Goal: Find specific page/section: Find specific page/section

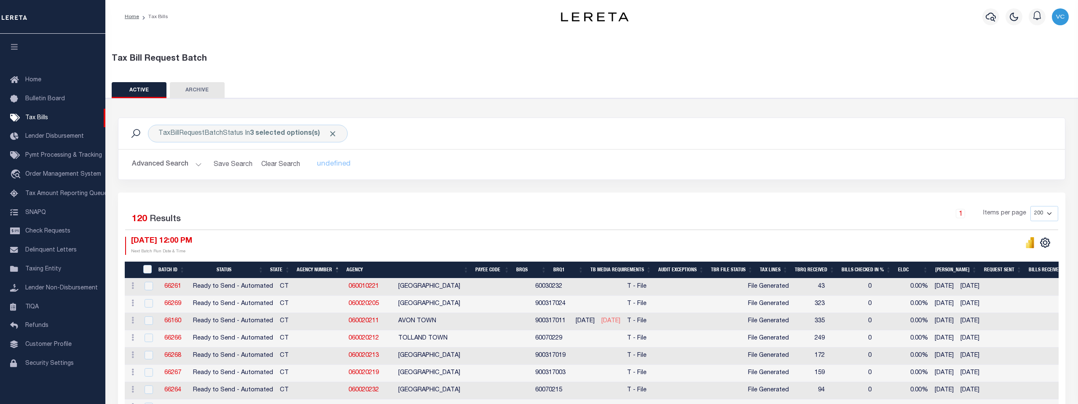
select select "200"
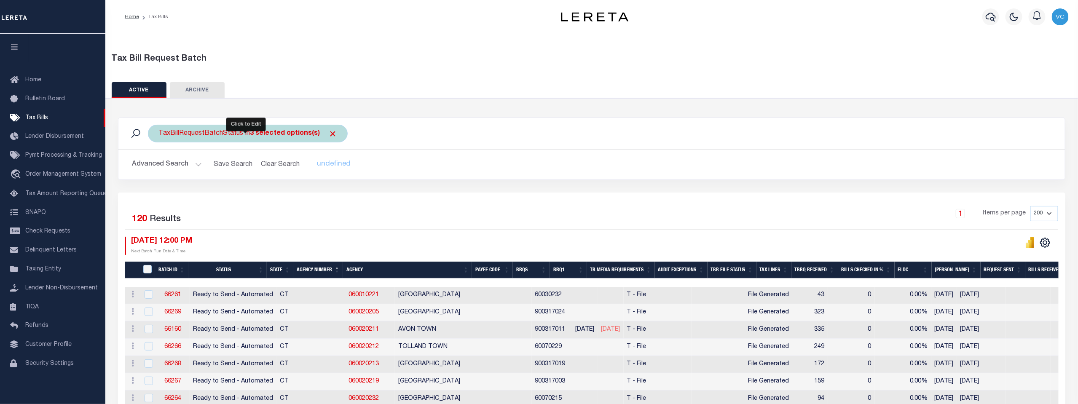
click at [252, 133] on b "3 selected options(s)" at bounding box center [285, 133] width 70 height 7
click at [165, 150] on li "3 selected" at bounding box center [177, 151] width 33 height 9
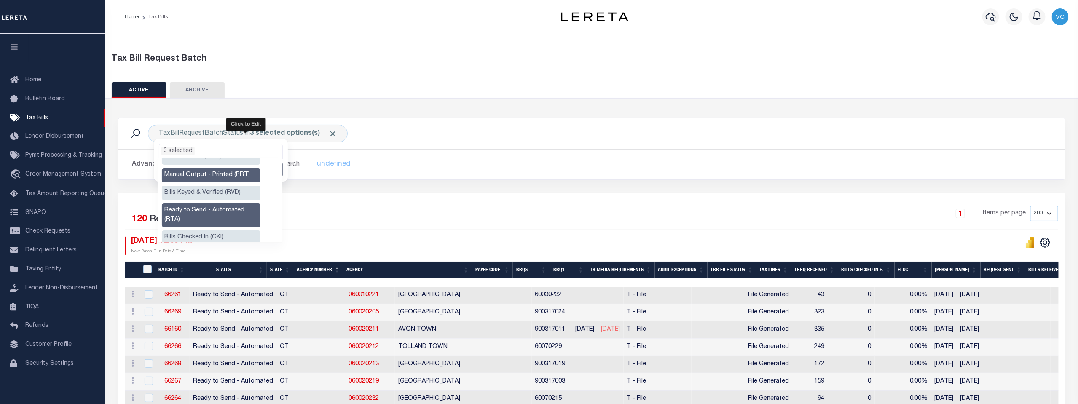
scroll to position [47, 0]
click at [164, 148] on li "3 selected" at bounding box center [177, 151] width 33 height 9
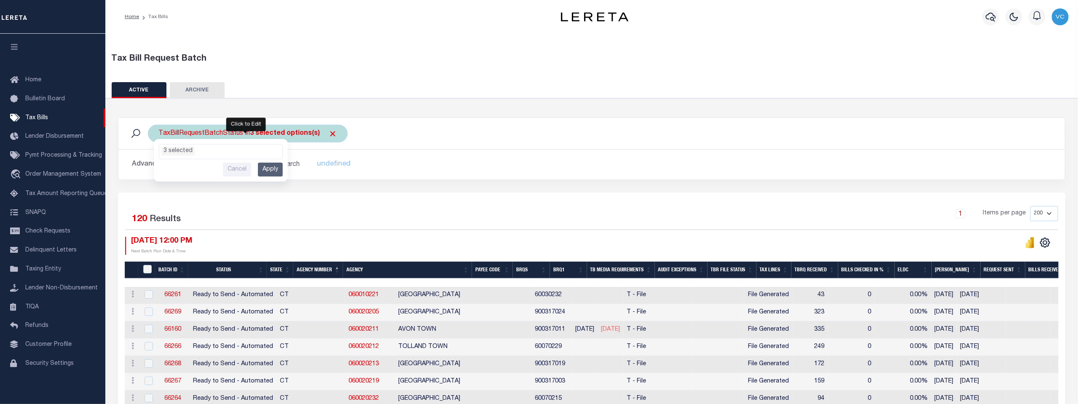
click at [271, 167] on input "Apply" at bounding box center [270, 170] width 25 height 14
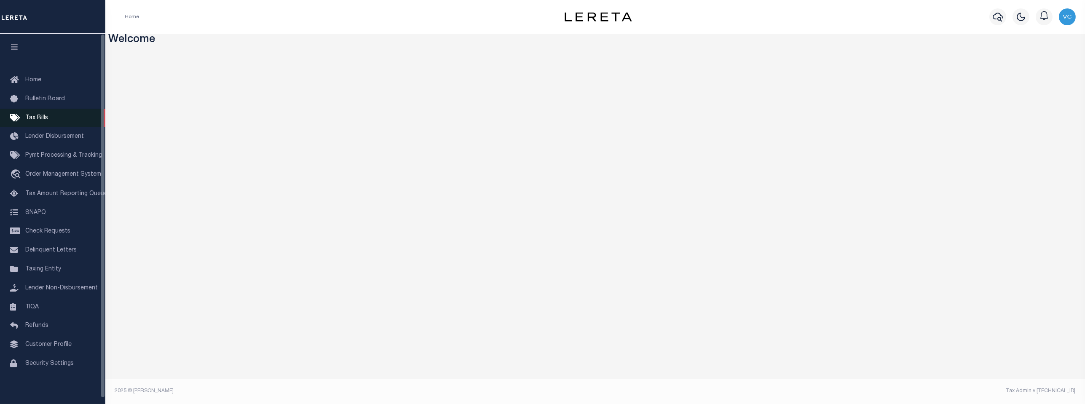
click at [30, 120] on span "Tax Bills" at bounding box center [36, 118] width 23 height 6
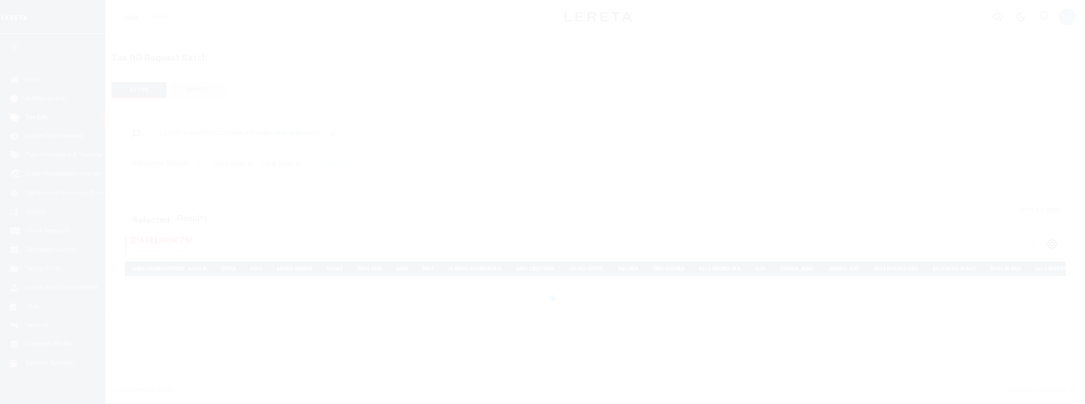
select select "200"
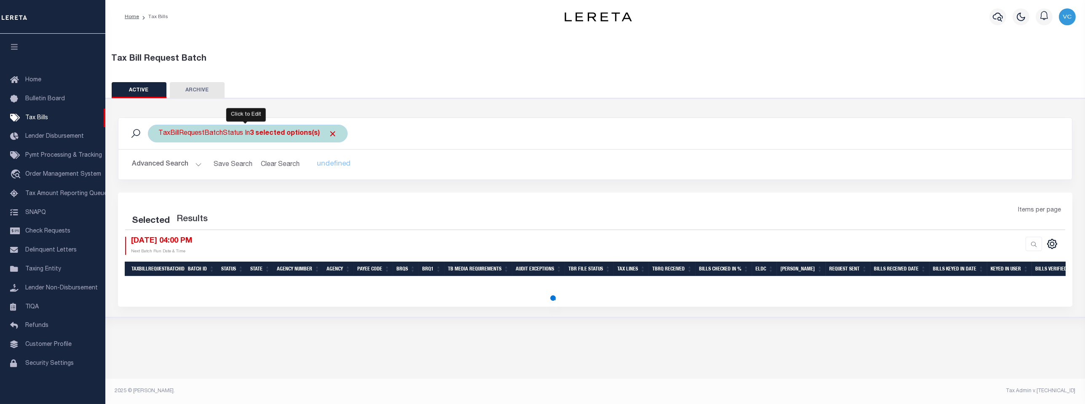
select select "200"
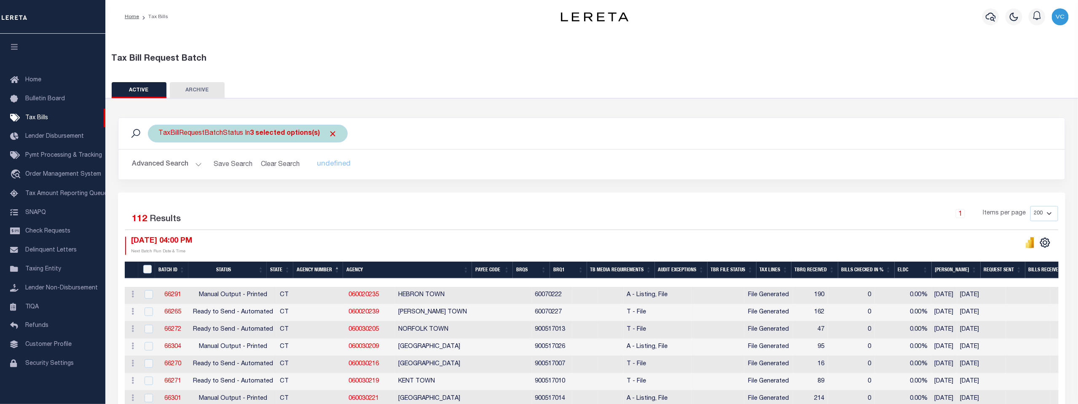
click at [252, 135] on b "3 selected options(s)" at bounding box center [285, 133] width 70 height 7
click at [163, 150] on li "3 selected" at bounding box center [177, 151] width 33 height 9
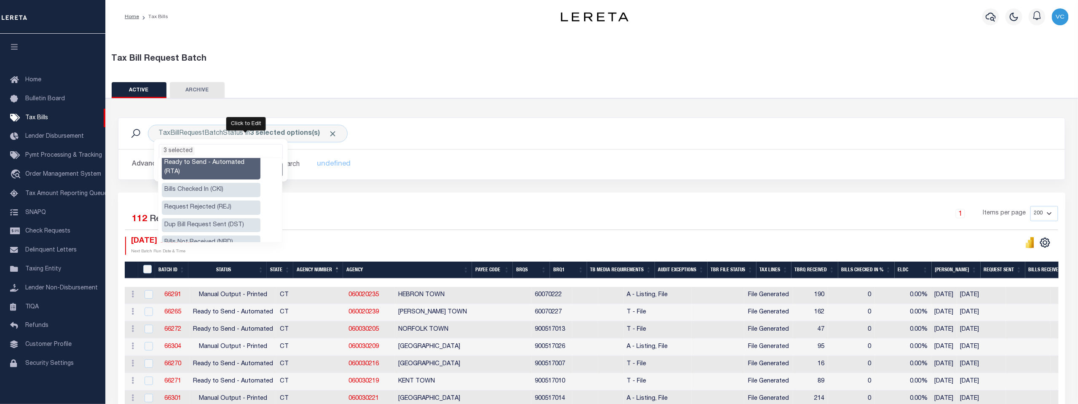
scroll to position [47, 0]
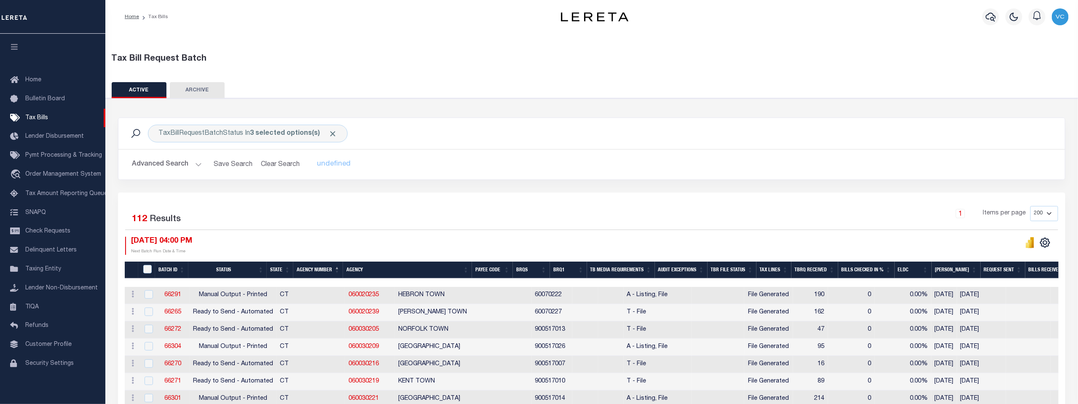
click at [151, 166] on button "Advanced Search" at bounding box center [167, 164] width 70 height 16
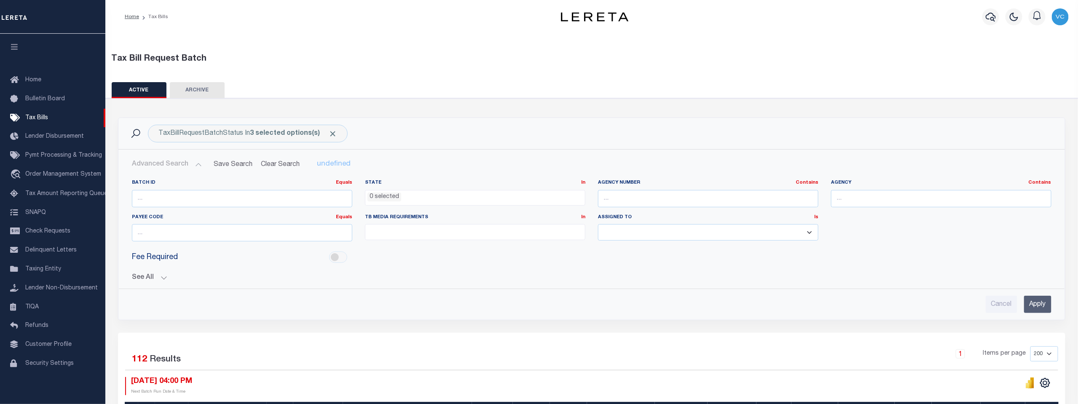
click at [140, 277] on button "See All" at bounding box center [592, 278] width 920 height 8
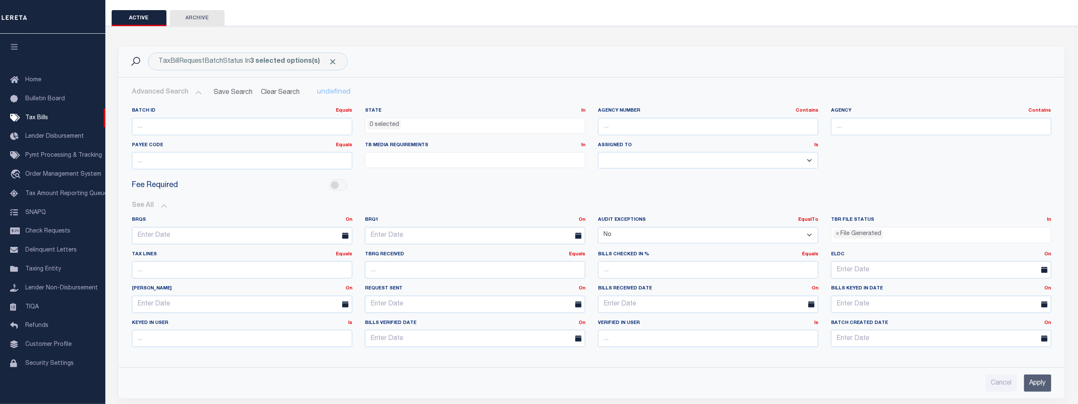
scroll to position [94, 0]
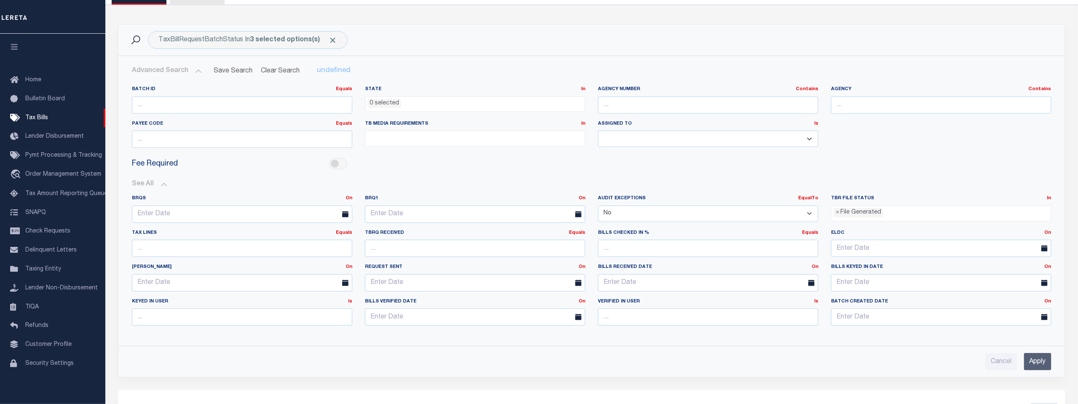
click at [932, 176] on div "See All BRQS On On After Before Between On On After Is" at bounding box center [592, 257] width 920 height 166
click at [1038, 359] on input "Apply" at bounding box center [1037, 361] width 27 height 17
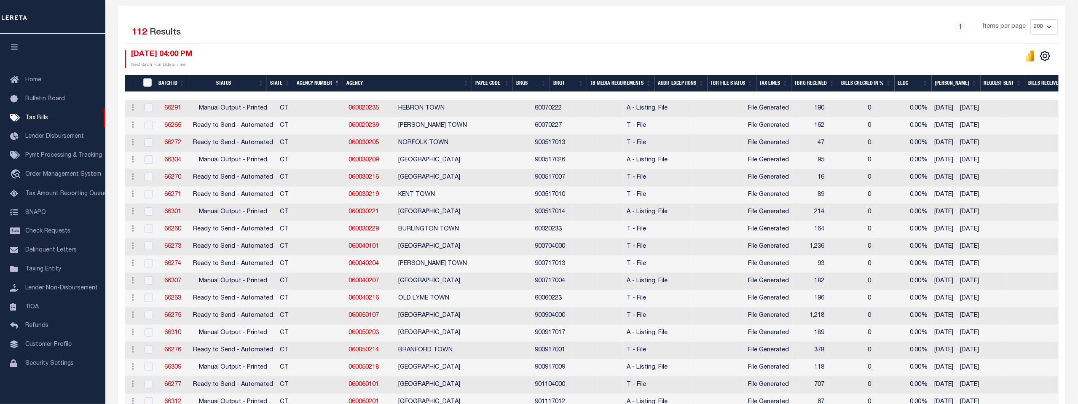
scroll to position [187, 0]
